Goal: Navigation & Orientation: Find specific page/section

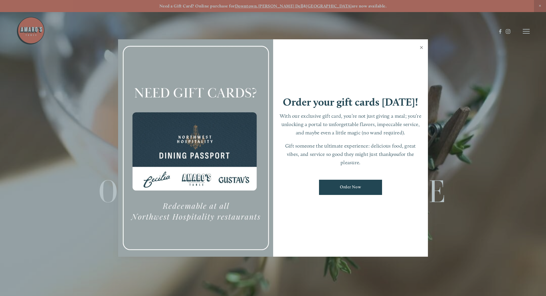
click at [421, 49] on link "Close" at bounding box center [421, 48] width 11 height 16
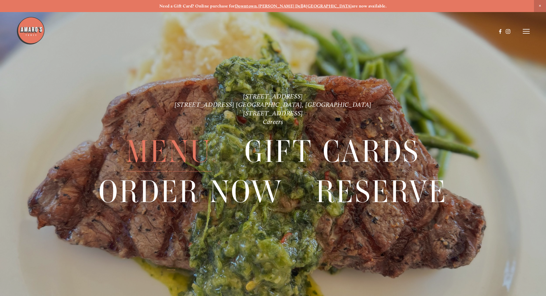
click at [156, 155] on span "Menu" at bounding box center [168, 152] width 85 height 40
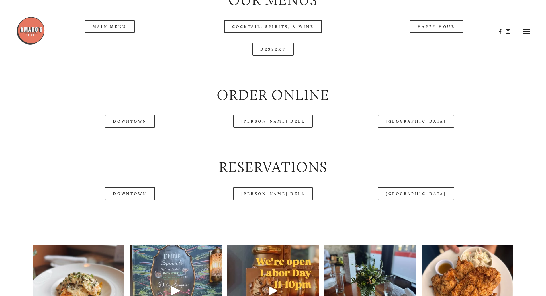
scroll to position [688, 0]
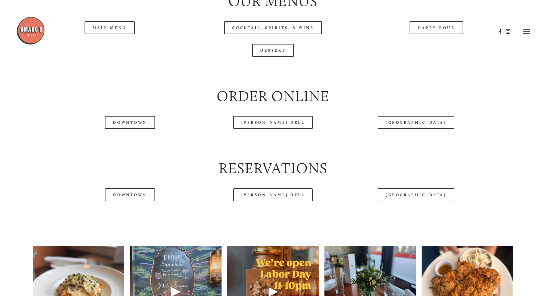
click at [130, 57] on div "Dessert" at bounding box center [273, 50] width 480 height 13
click at [121, 48] on header "Menu Order Now Visit Gallery 0" at bounding box center [272, 31] width 513 height 62
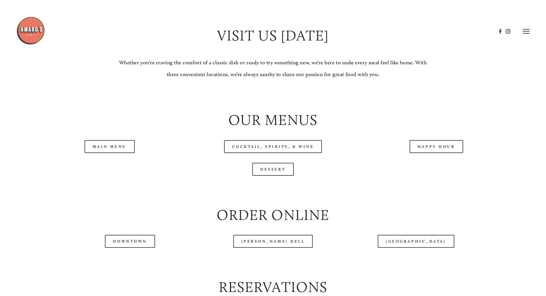
scroll to position [545, 0]
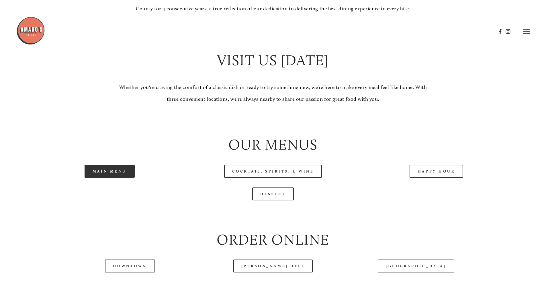
click at [99, 177] on link "Main Menu" at bounding box center [110, 171] width 50 height 13
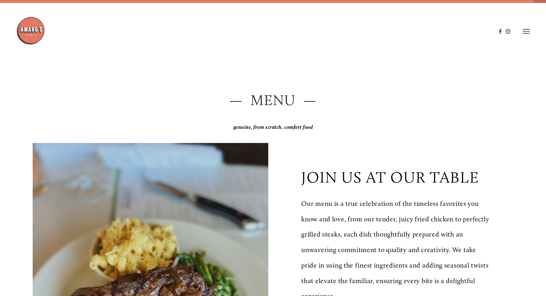
scroll to position [0, 0]
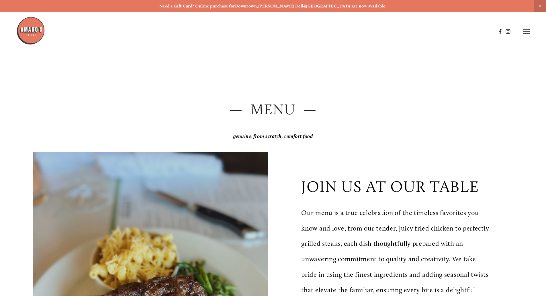
click at [524, 30] on icon at bounding box center [526, 31] width 7 height 5
click at [448, 32] on span "Visit" at bounding box center [449, 30] width 10 height 5
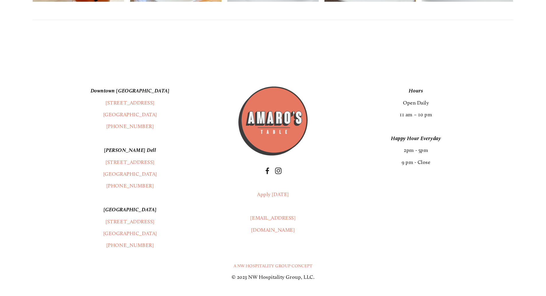
scroll to position [1547, 0]
